Goal: Information Seeking & Learning: Learn about a topic

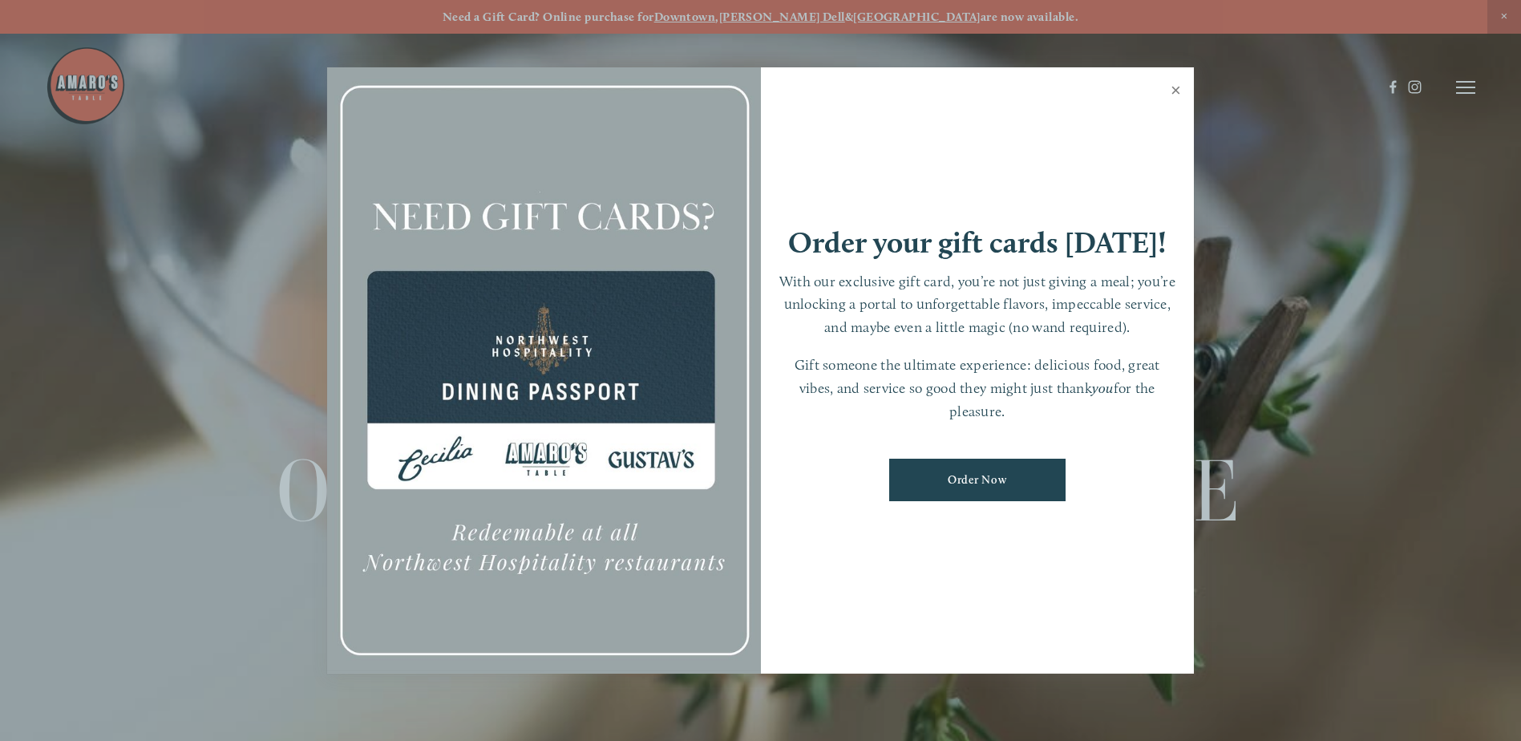
click at [1178, 89] on link "Close" at bounding box center [1175, 92] width 31 height 45
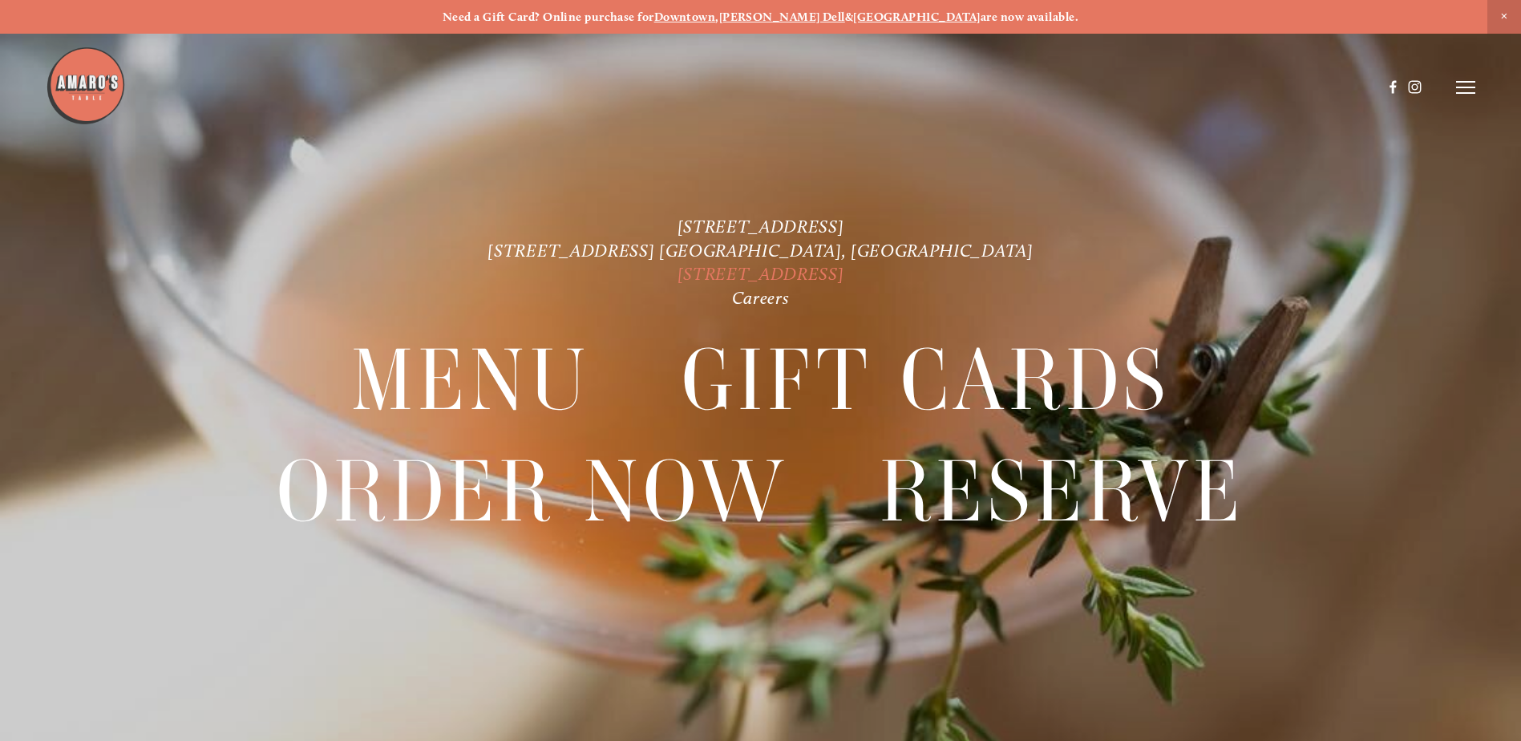
click at [751, 269] on link "[STREET_ADDRESS]" at bounding box center [761, 274] width 167 height 22
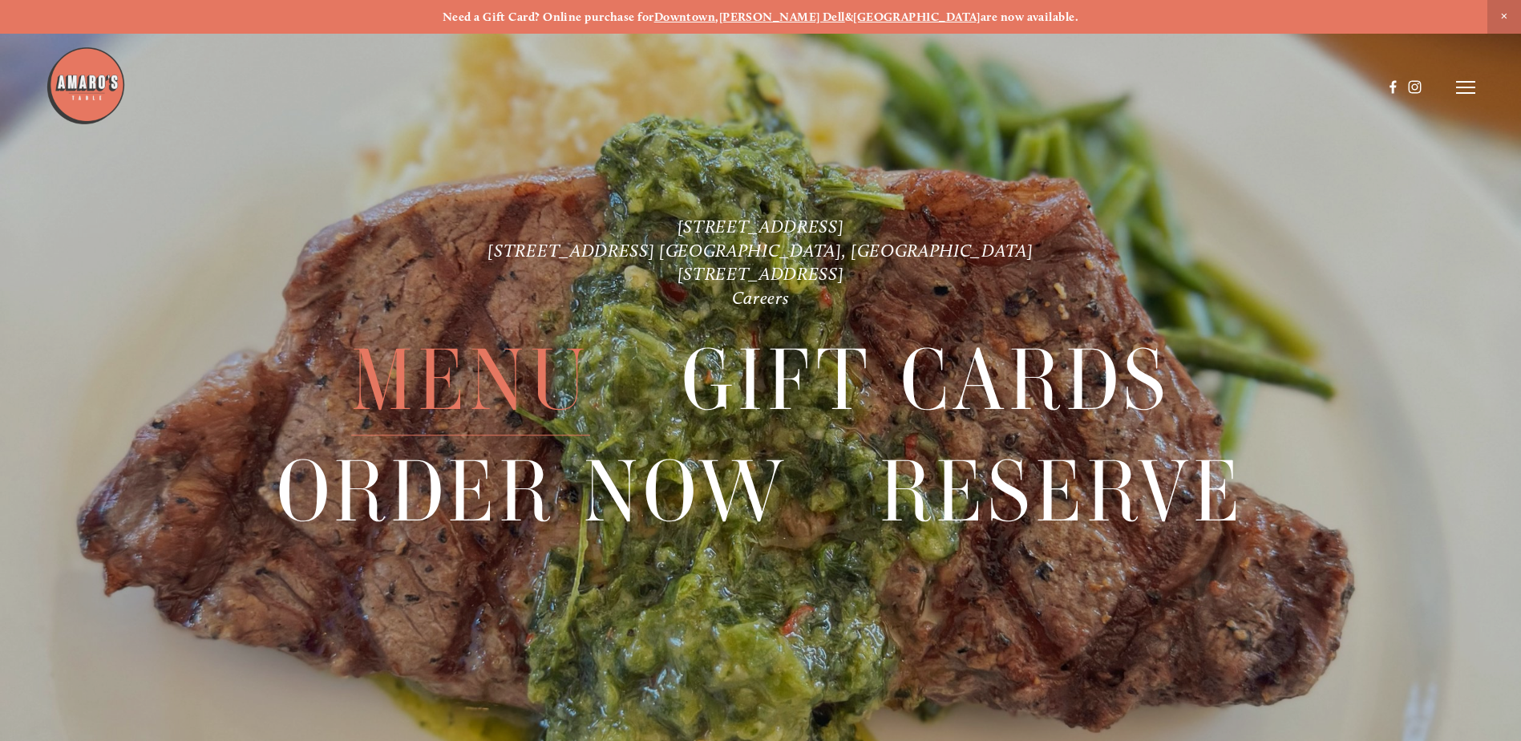
click at [449, 385] on span "Menu" at bounding box center [470, 381] width 239 height 110
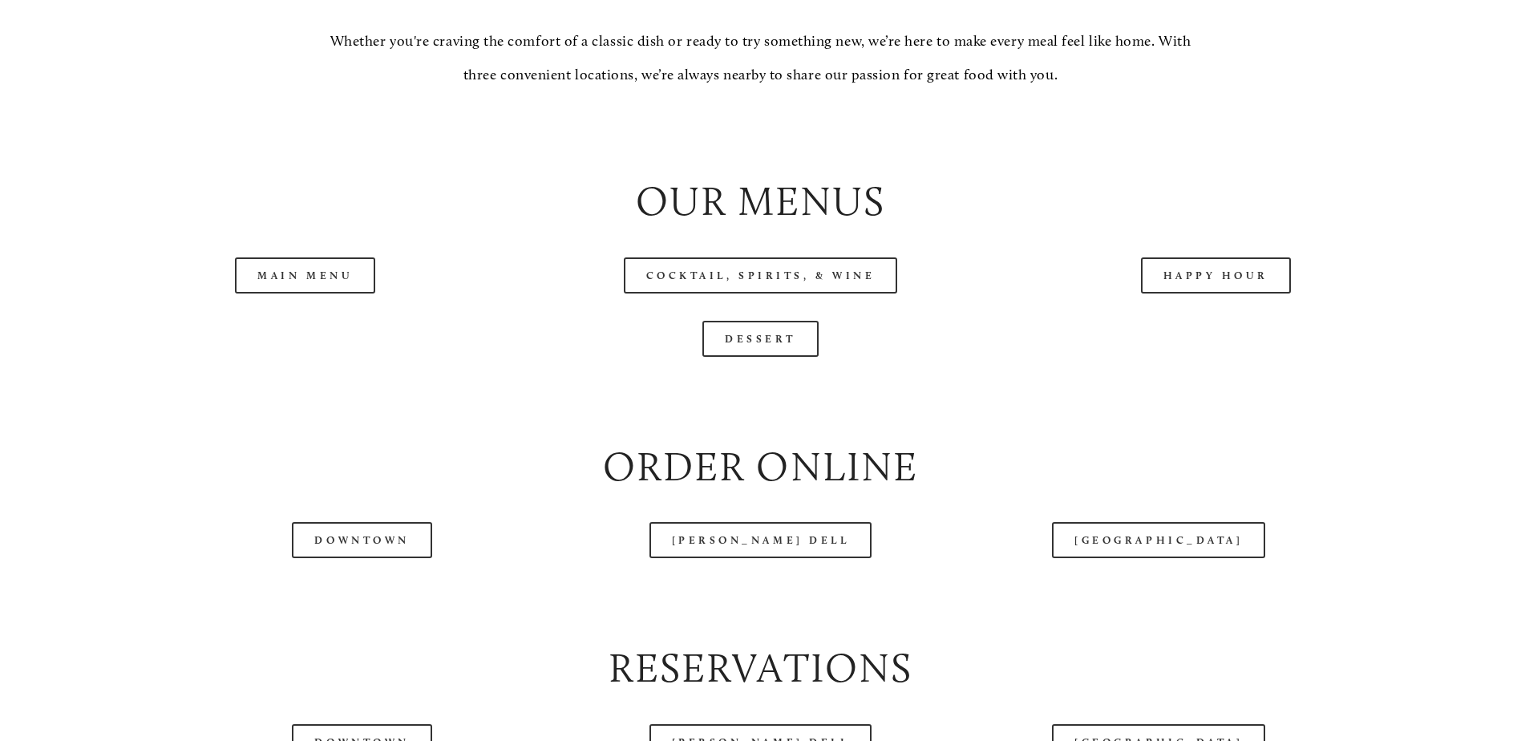
scroll to position [1764, 0]
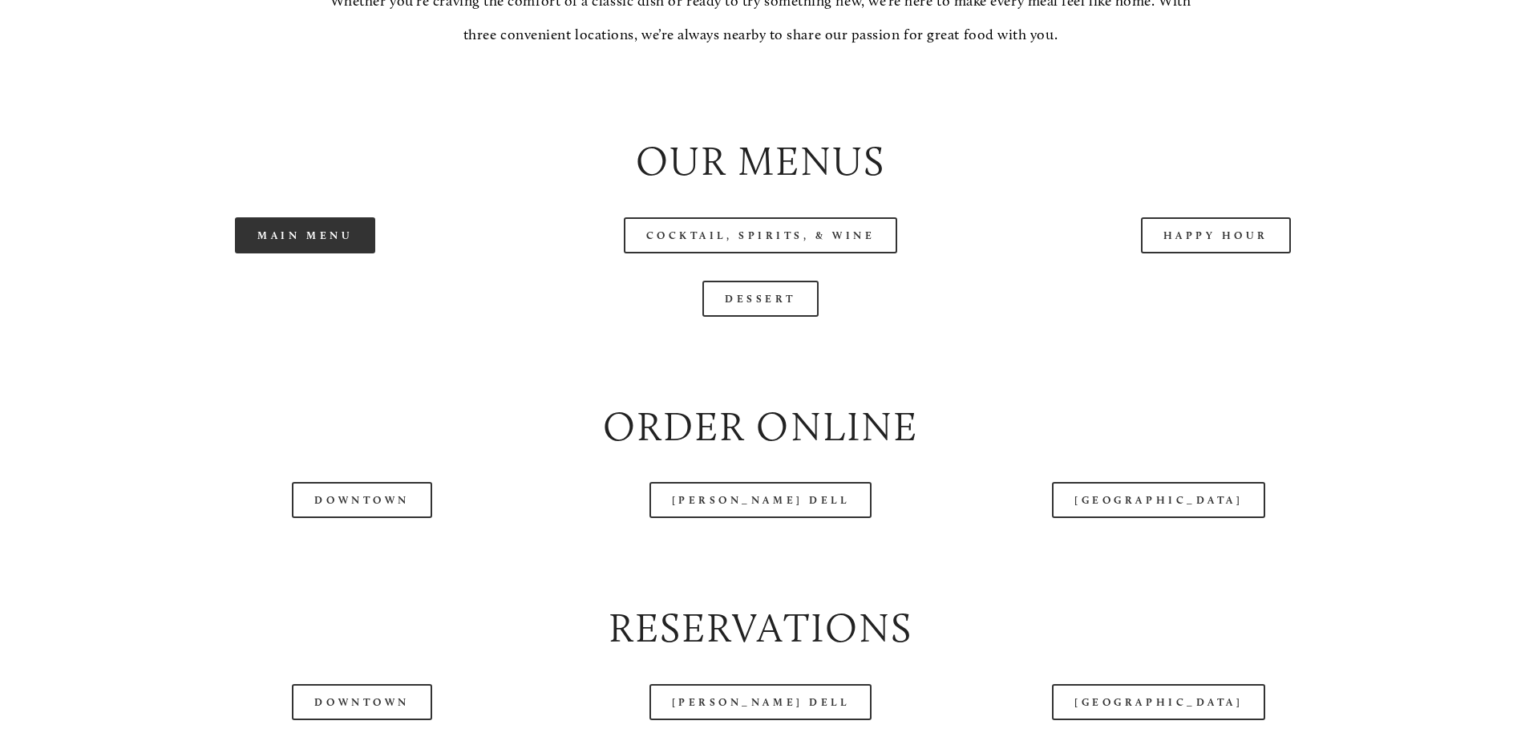
click at [286, 253] on link "Main Menu" at bounding box center [305, 235] width 140 height 36
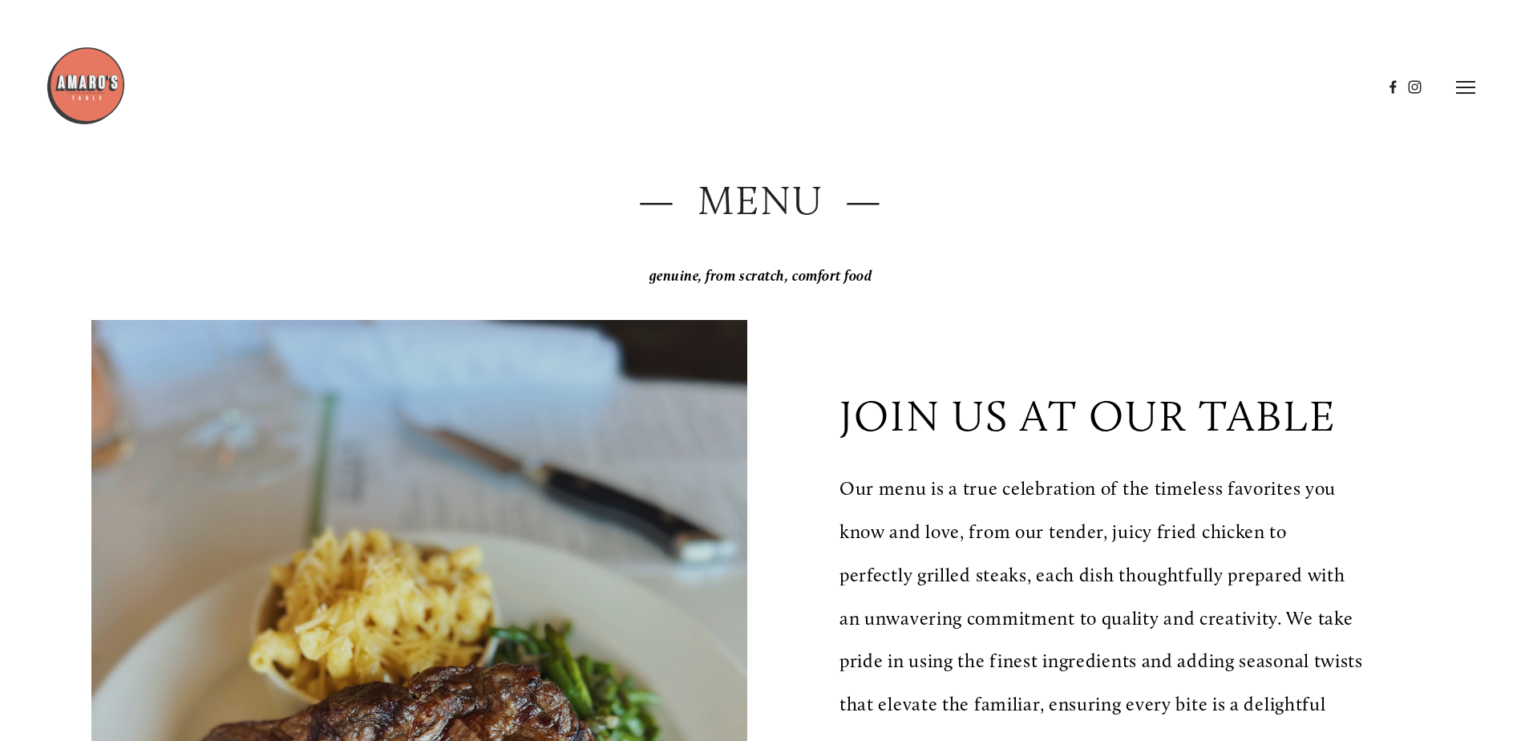
scroll to position [0, 0]
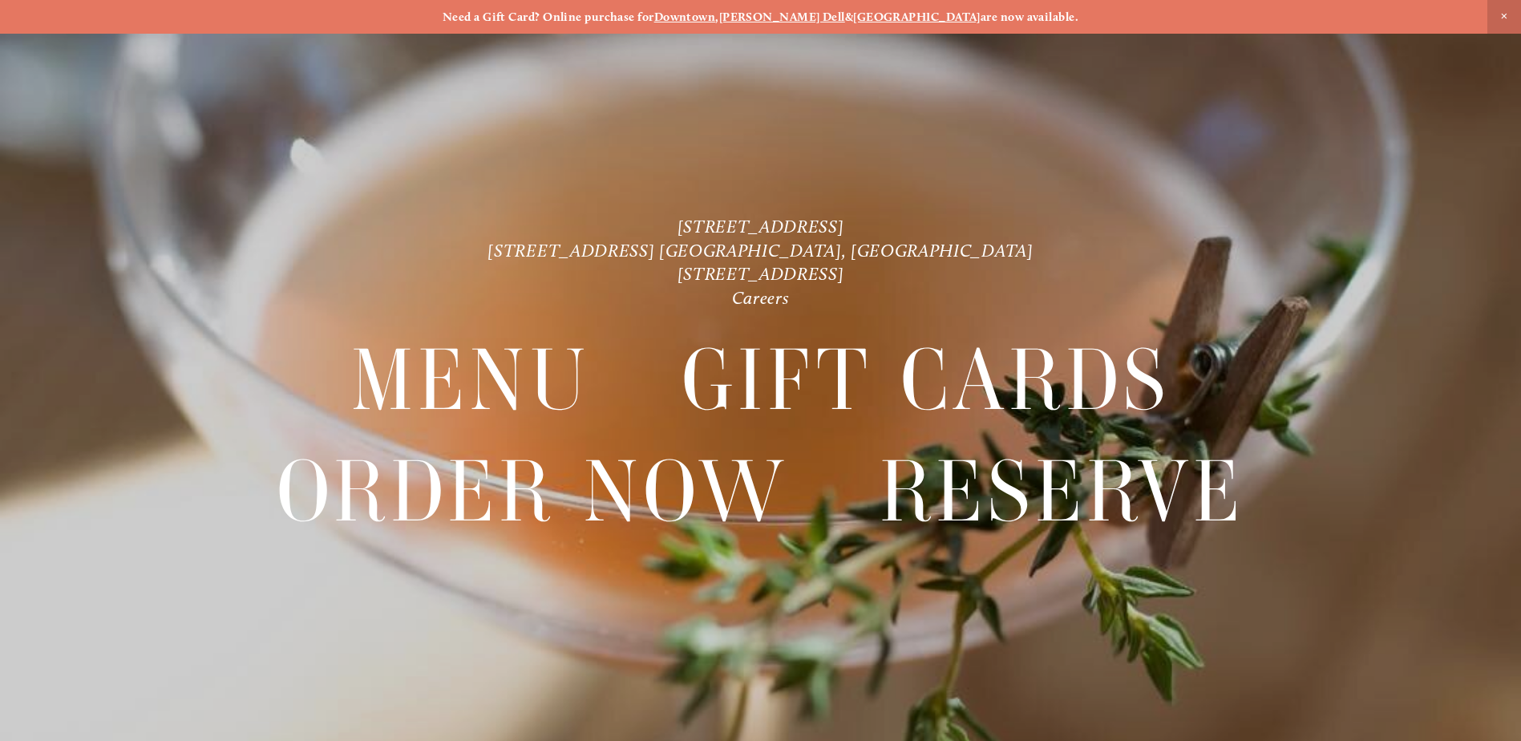
scroll to position [34, 0]
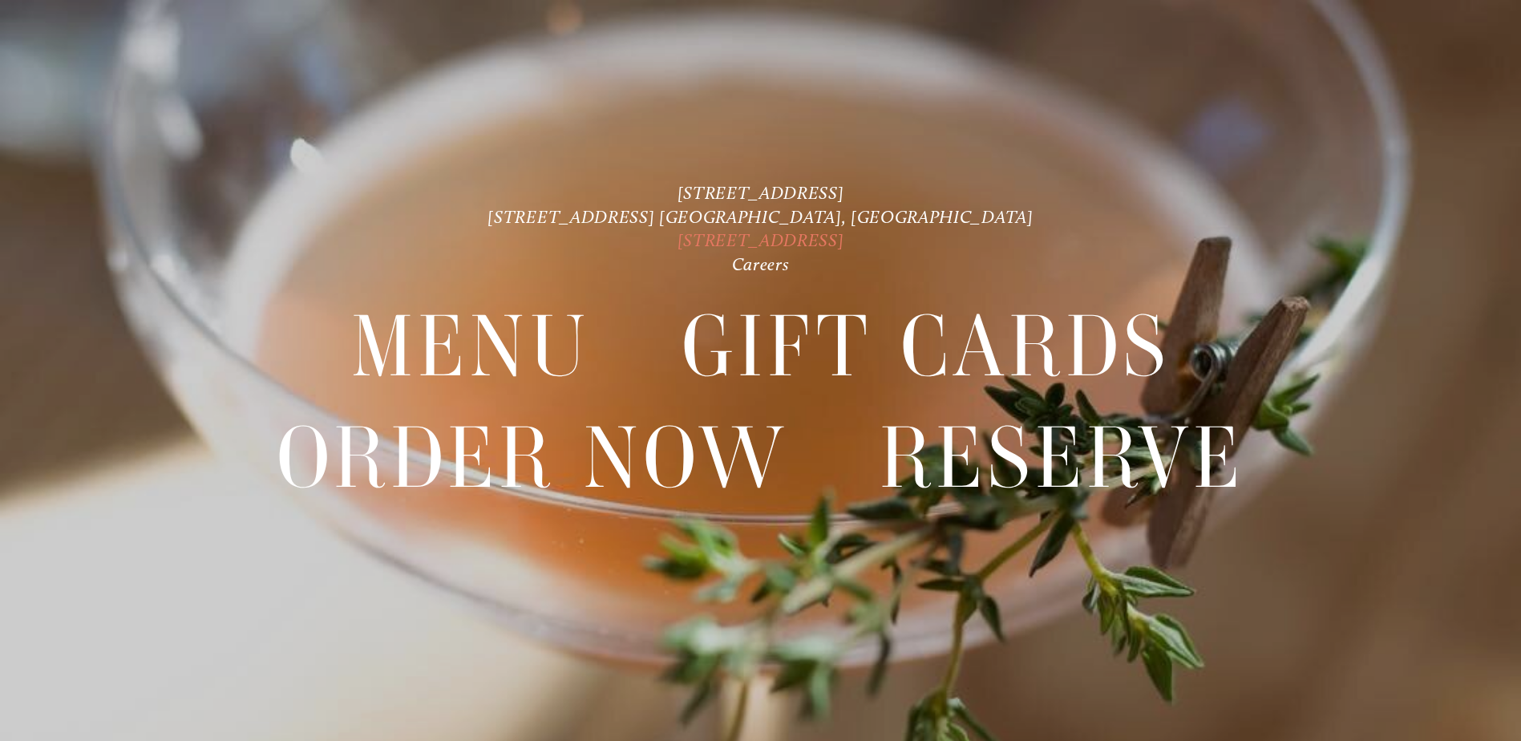
click at [708, 232] on link "[STREET_ADDRESS]" at bounding box center [761, 240] width 167 height 22
